Goal: Task Accomplishment & Management: Use online tool/utility

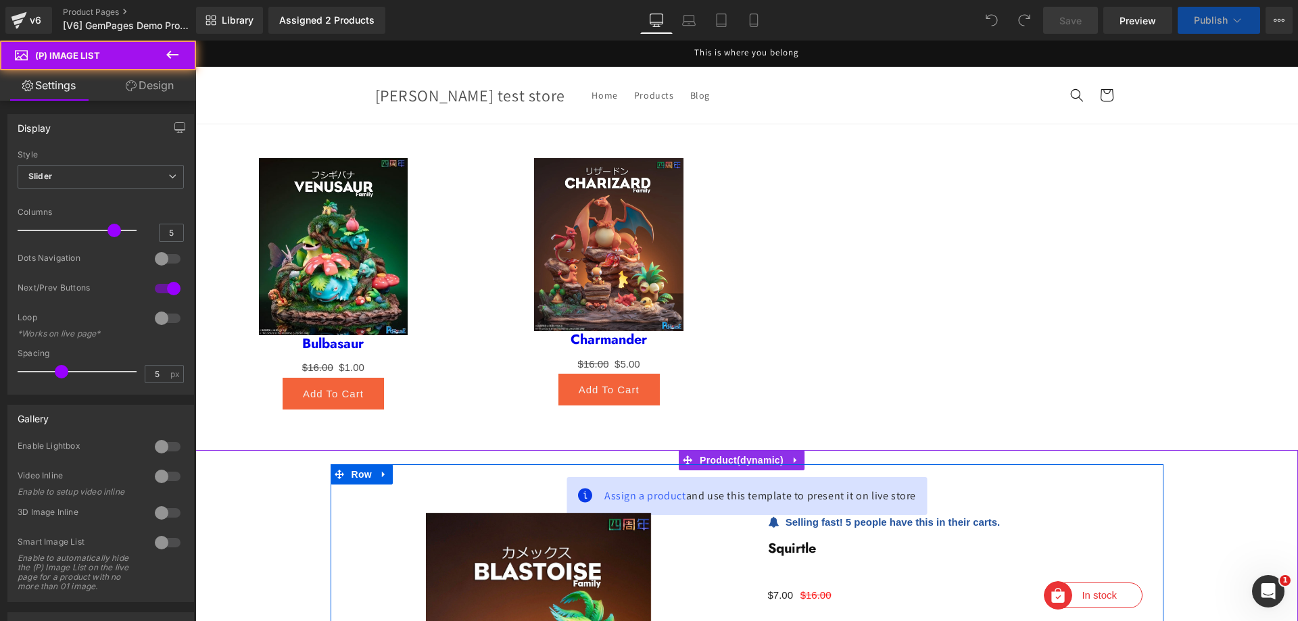
scroll to position [426, 0]
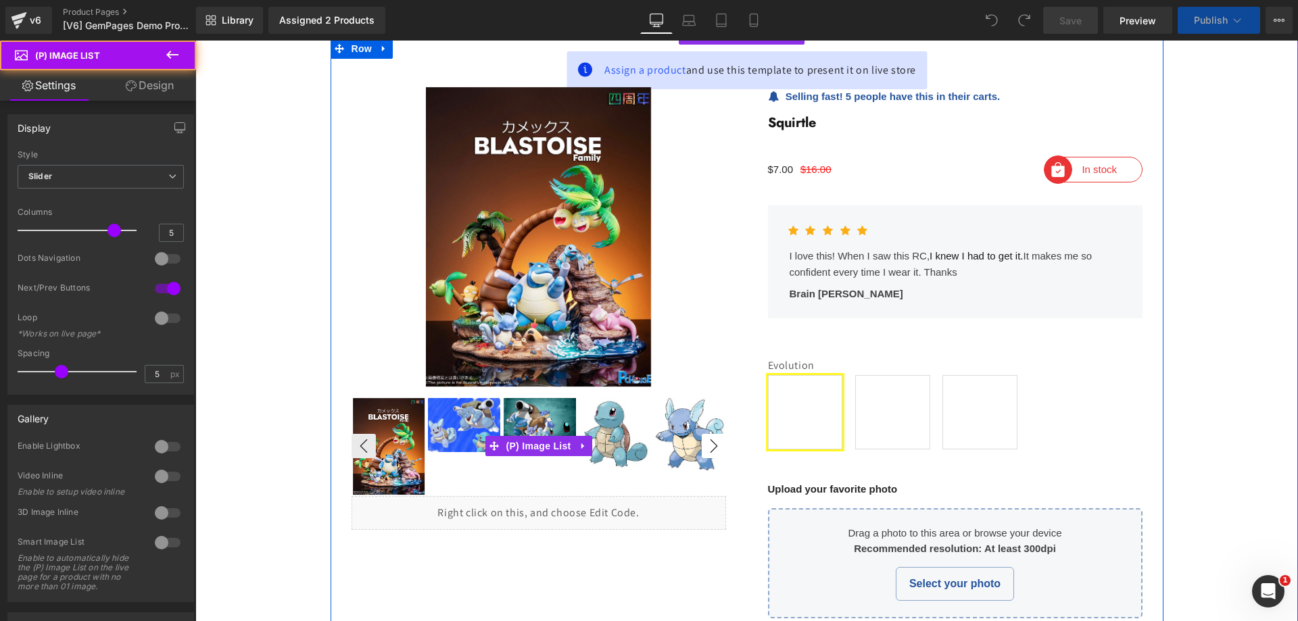
click at [712, 439] on button "›" at bounding box center [714, 446] width 24 height 24
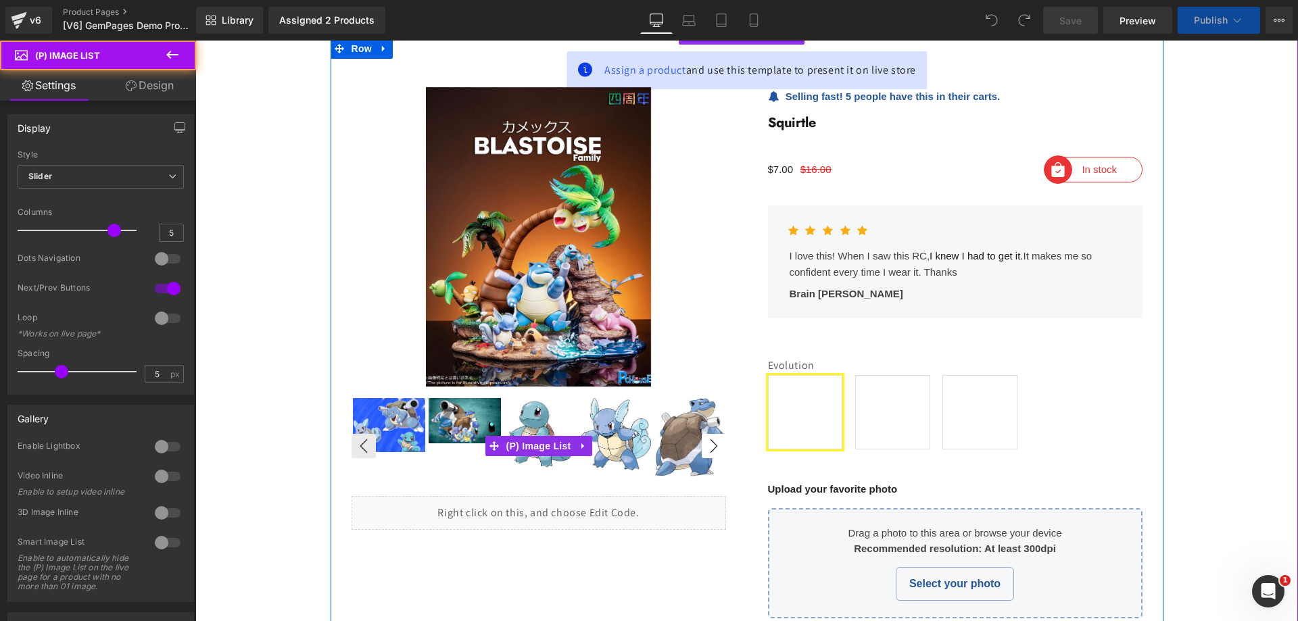
click at [706, 439] on button "›" at bounding box center [714, 446] width 24 height 24
click at [702, 439] on button "›" at bounding box center [714, 446] width 24 height 24
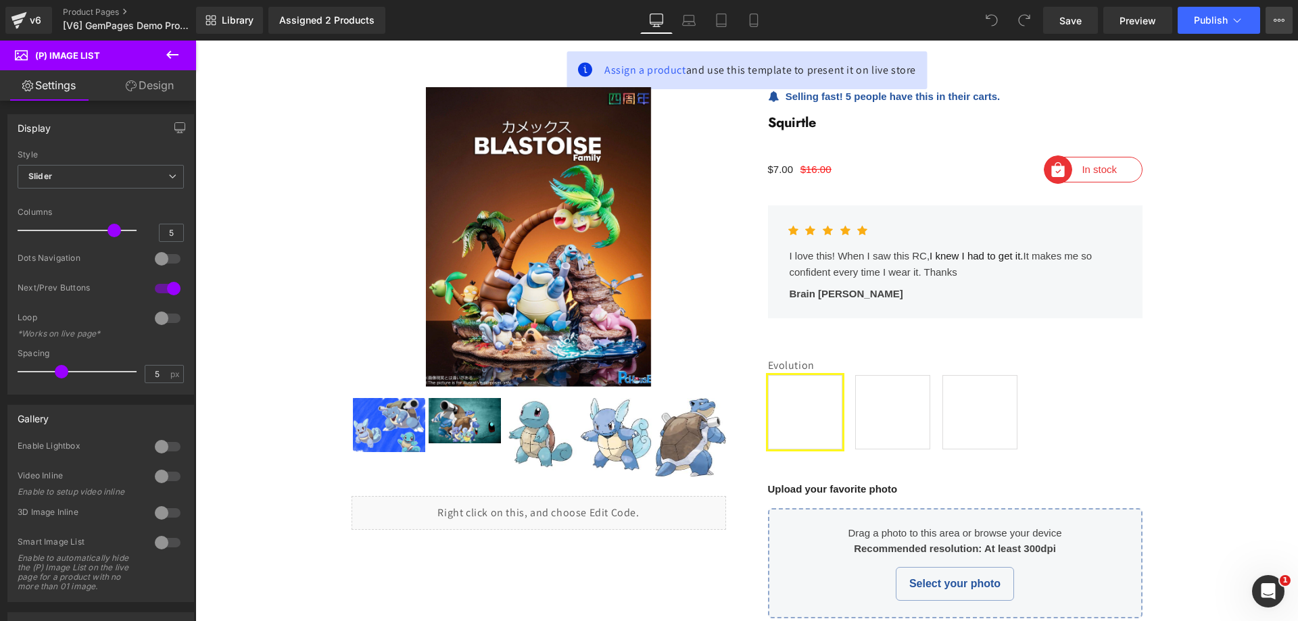
click at [1267, 19] on button "View Live Page View with current Template Save Template to Library Schedule Pub…" at bounding box center [1278, 20] width 27 height 27
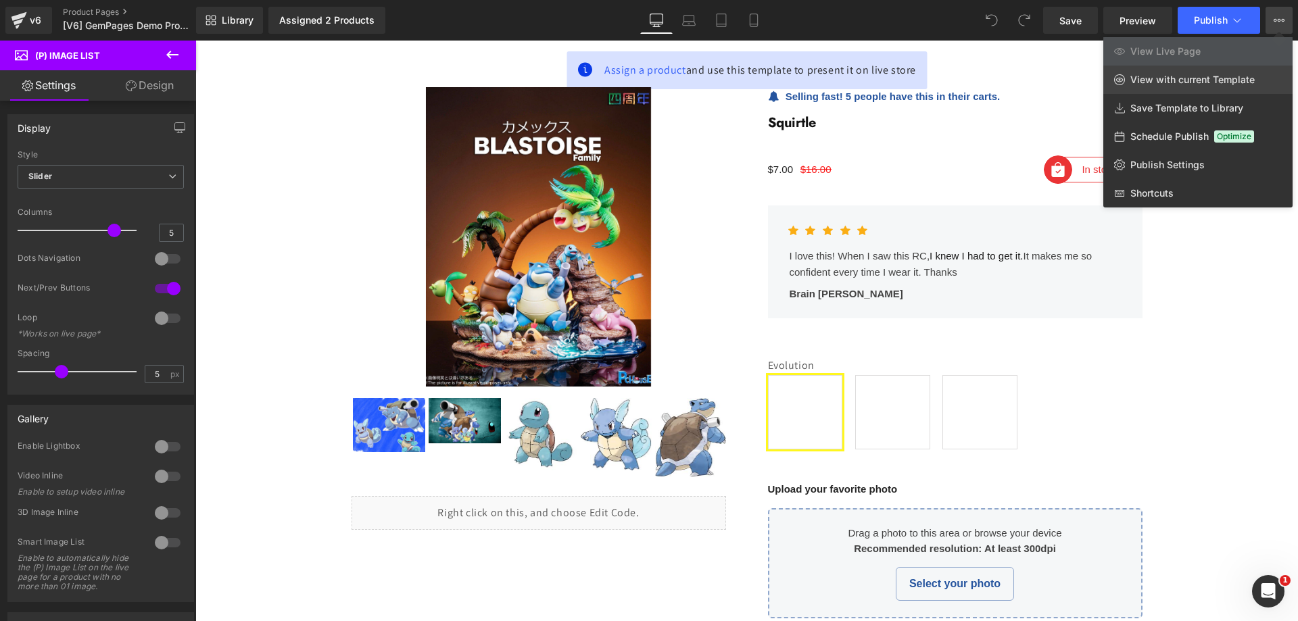
click at [1215, 80] on span "View with current Template" at bounding box center [1192, 80] width 124 height 12
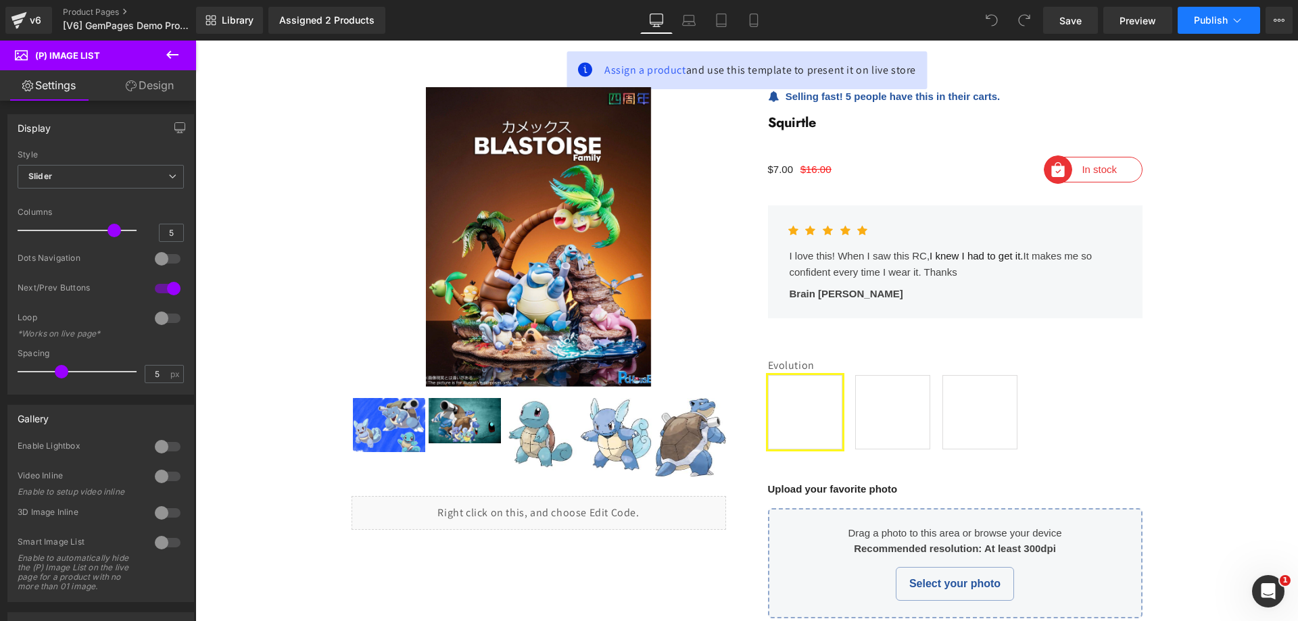
click at [1217, 22] on span "Publish" at bounding box center [1211, 20] width 34 height 11
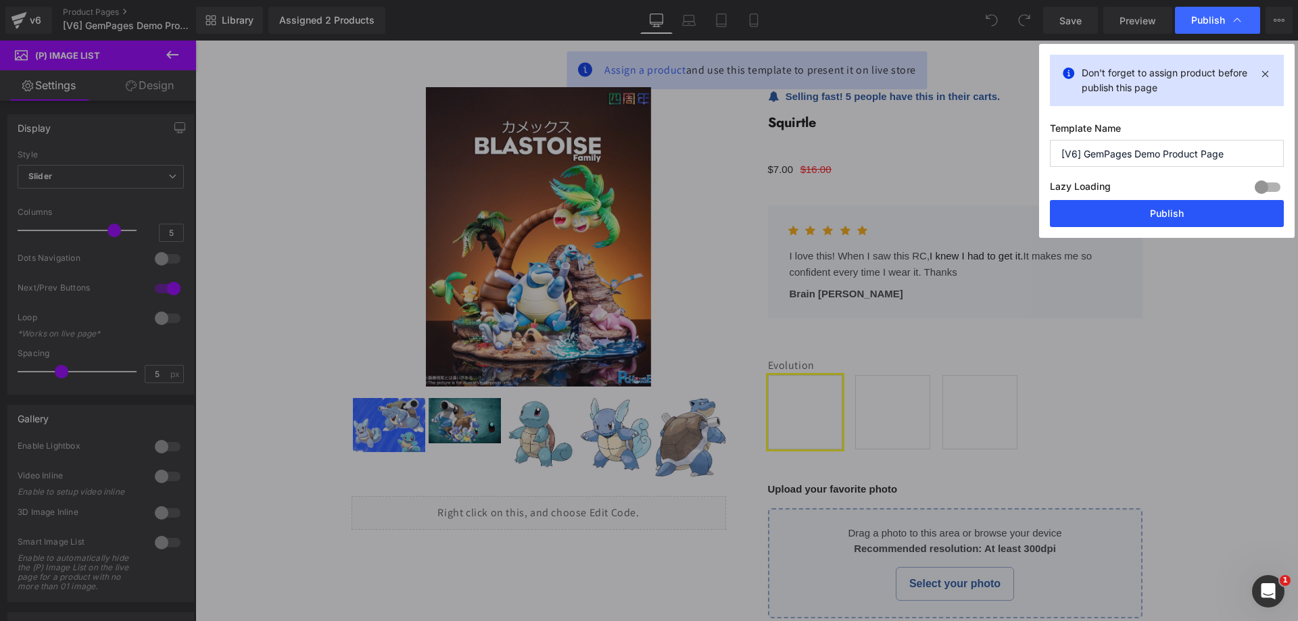
click at [1184, 209] on button "Publish" at bounding box center [1167, 213] width 234 height 27
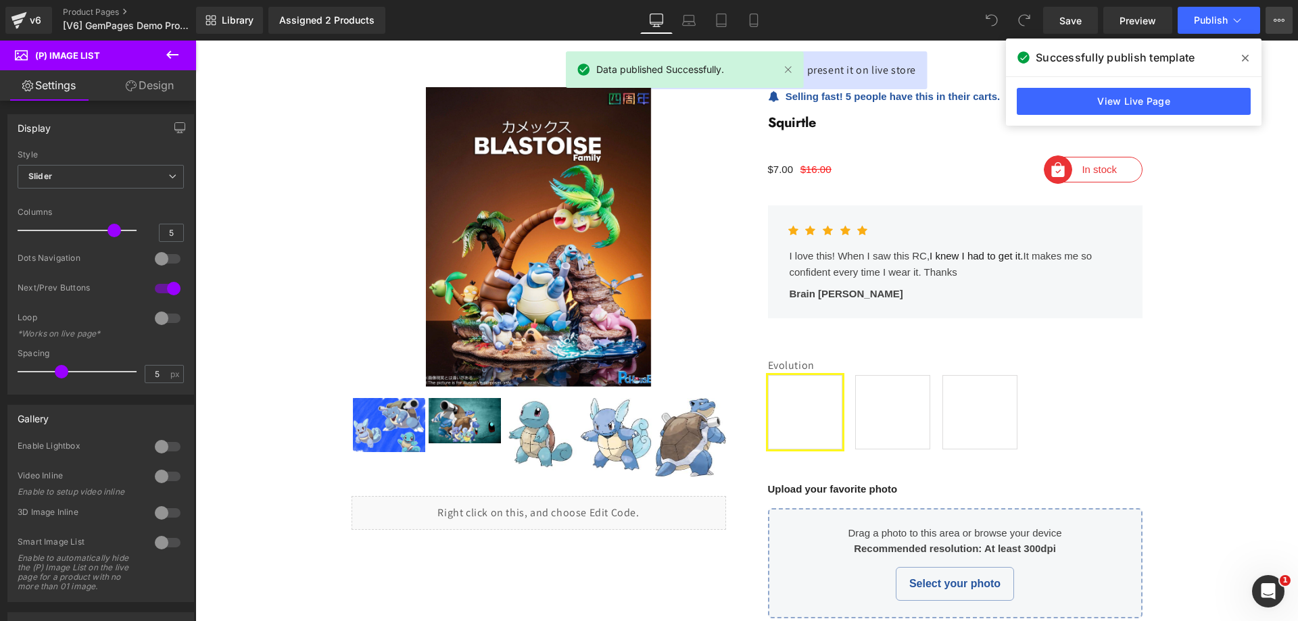
click at [1282, 24] on icon at bounding box center [1279, 20] width 11 height 11
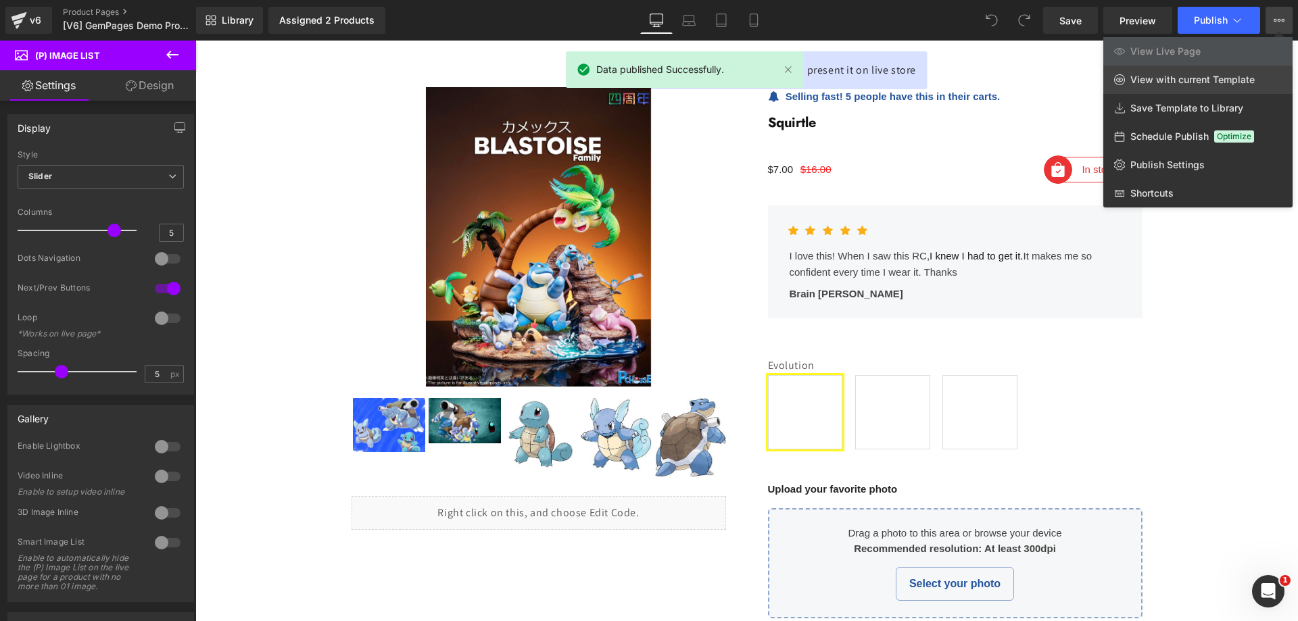
click at [1213, 83] on span "View with current Template" at bounding box center [1192, 80] width 124 height 12
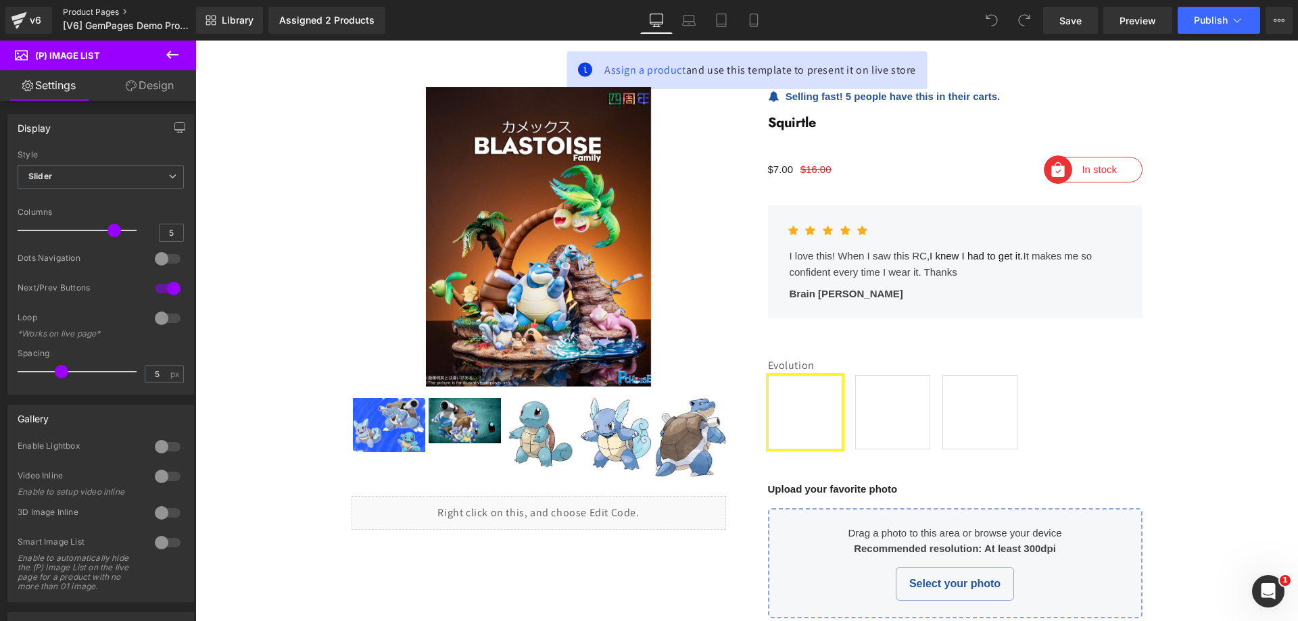
click at [86, 14] on link "Product Pages" at bounding box center [140, 12] width 155 height 11
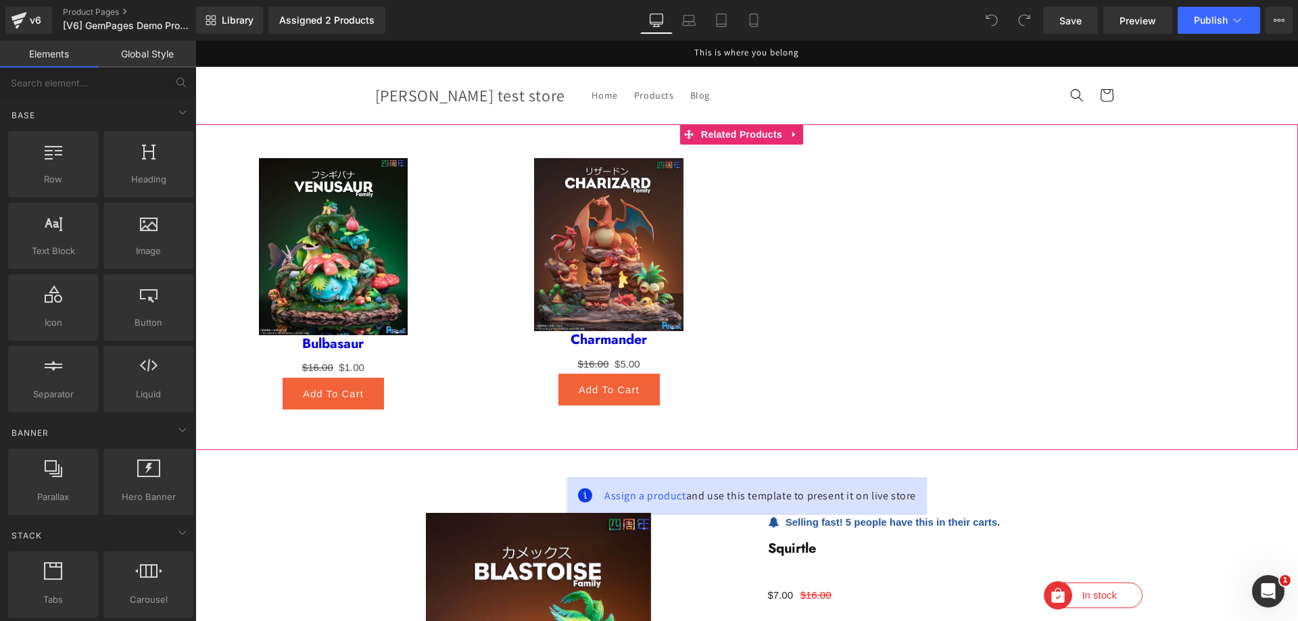
scroll to position [406, 0]
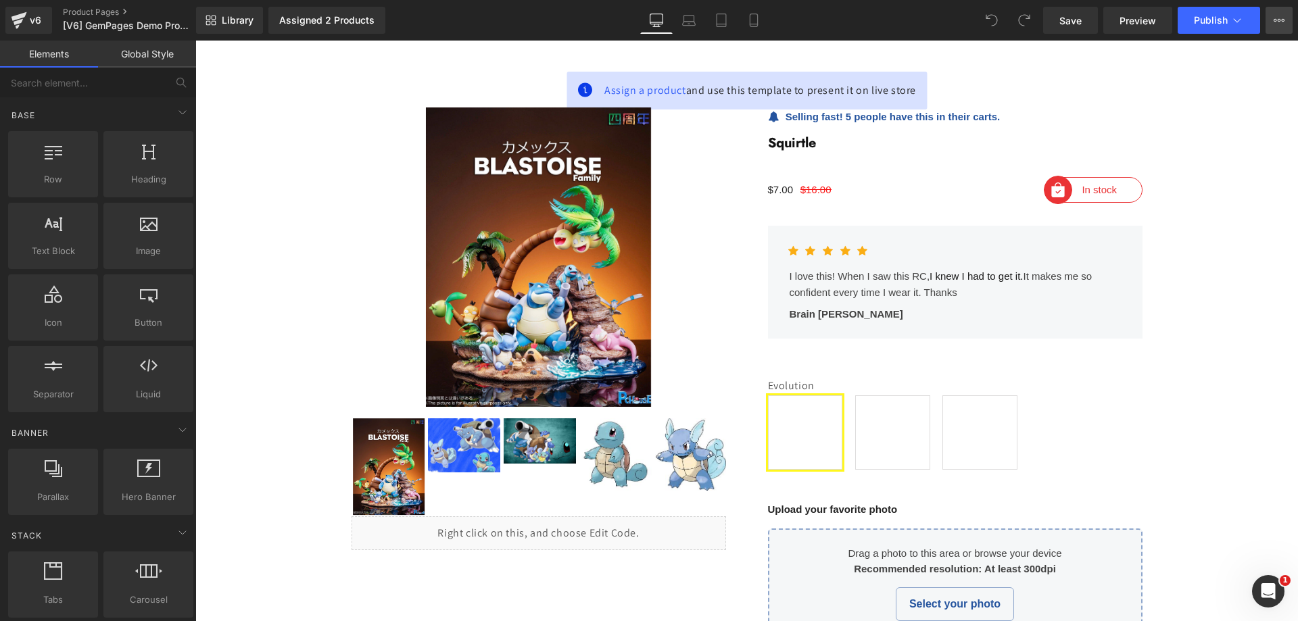
click at [1277, 24] on icon at bounding box center [1279, 20] width 11 height 11
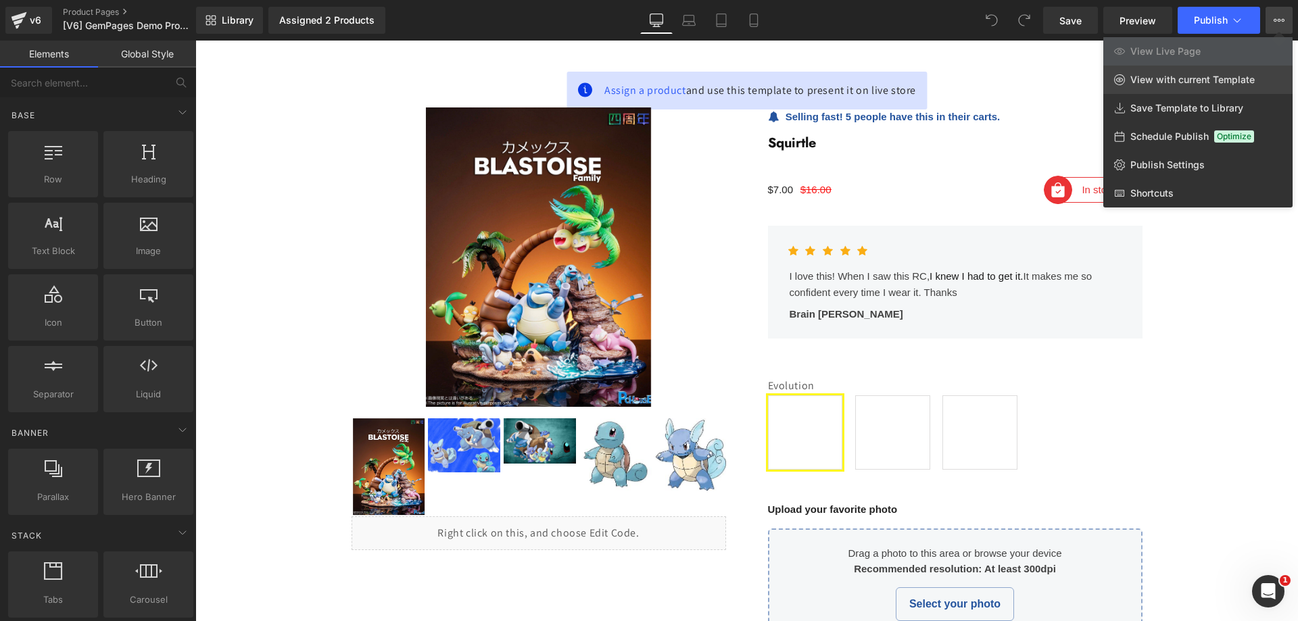
click at [1211, 86] on link "View with current Template" at bounding box center [1197, 80] width 189 height 28
